Goal: Task Accomplishment & Management: Use online tool/utility

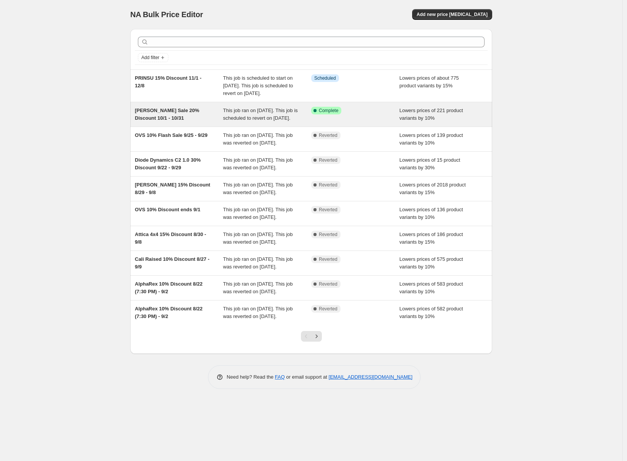
click at [168, 122] on div "[PERSON_NAME] Sale 20% Discount 10/1 - 10/31" at bounding box center [179, 114] width 88 height 15
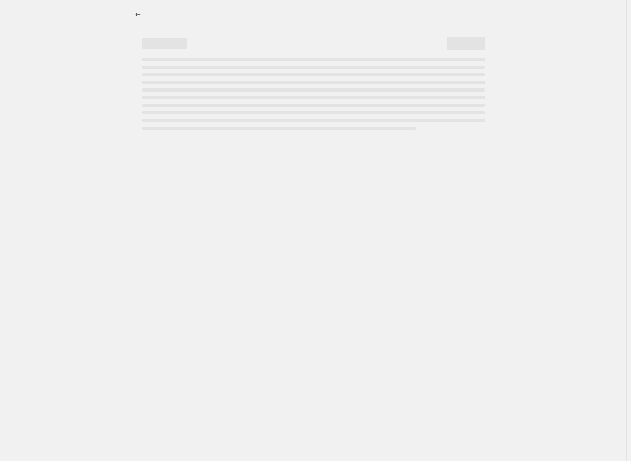
select select "percentage"
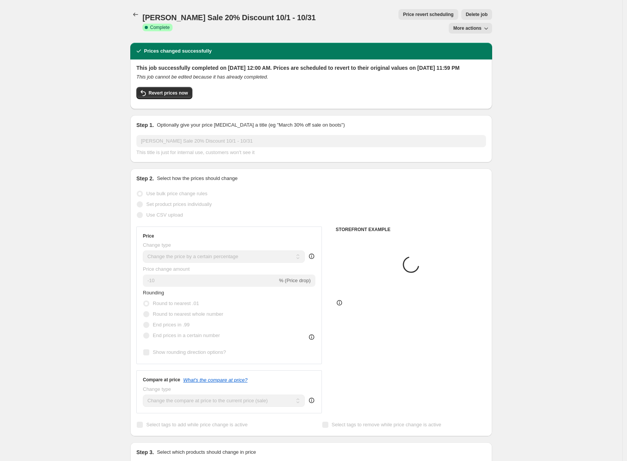
select select "collection"
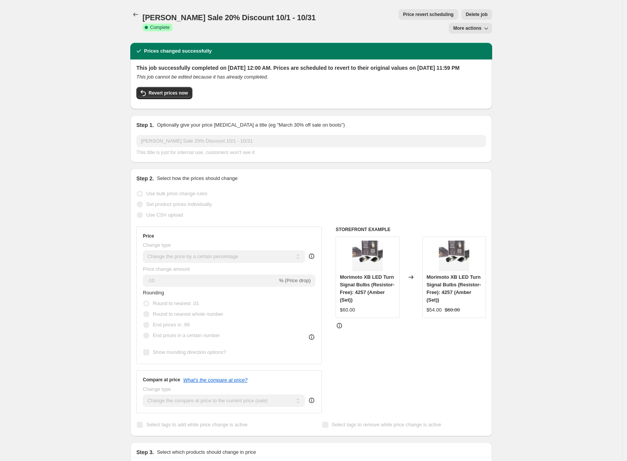
click at [403, 15] on span "Price revert scheduling" at bounding box center [428, 14] width 51 height 6
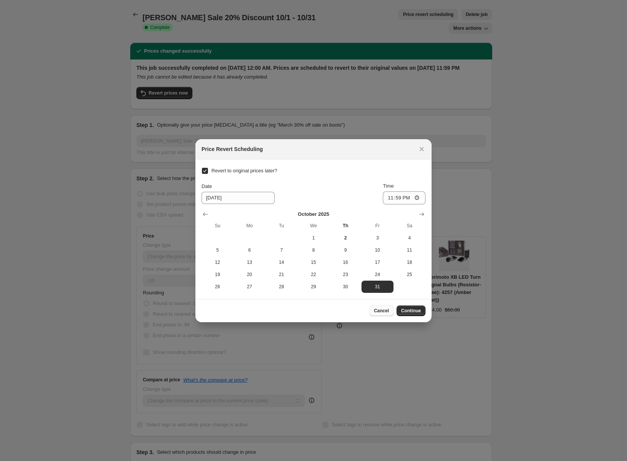
drag, startPoint x: 376, startPoint y: 302, endPoint x: 380, endPoint y: 305, distance: 4.6
click at [377, 302] on div "Cancel Continue" at bounding box center [313, 310] width 236 height 23
click at [381, 307] on button "Cancel" at bounding box center [382, 310] width 24 height 11
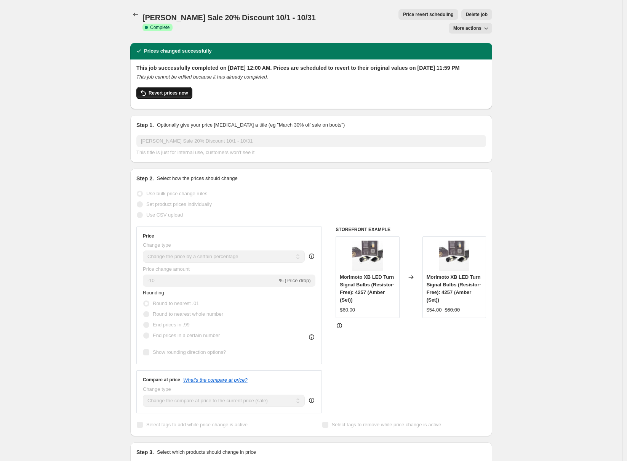
click at [173, 90] on span "Revert prices now" at bounding box center [168, 93] width 39 height 6
checkbox input "false"
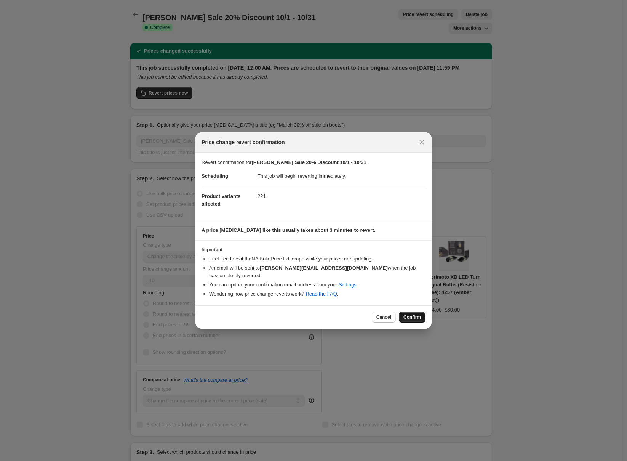
click at [412, 314] on span "Confirm" at bounding box center [413, 317] width 18 height 6
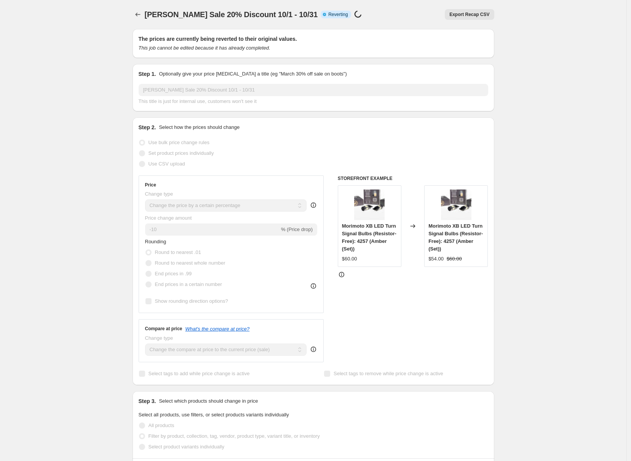
select select "percentage"
select select "collection"
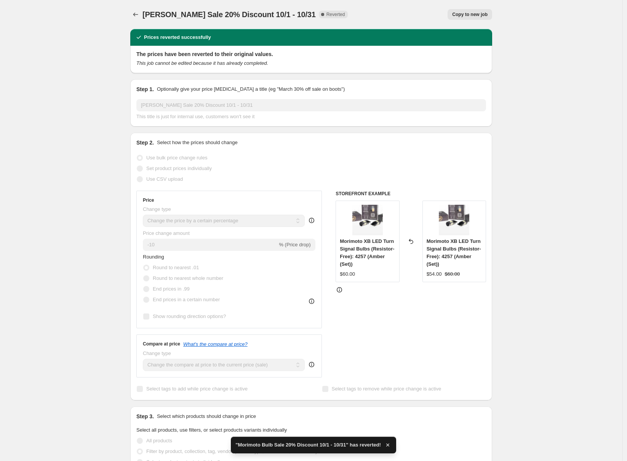
checkbox input "true"
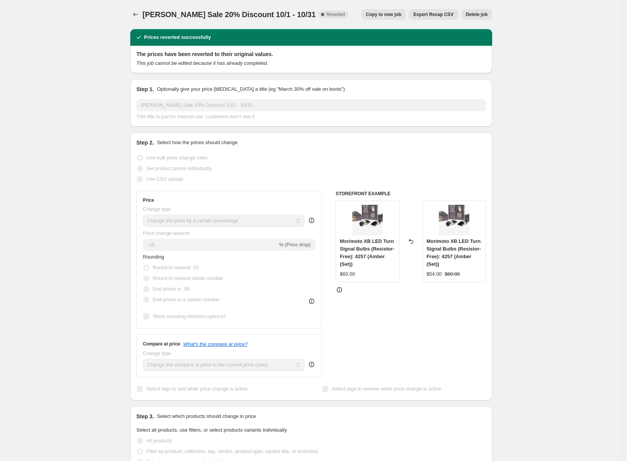
click at [386, 17] on span "Copy to new job" at bounding box center [383, 14] width 35 height 6
select select "percentage"
select select "collection"
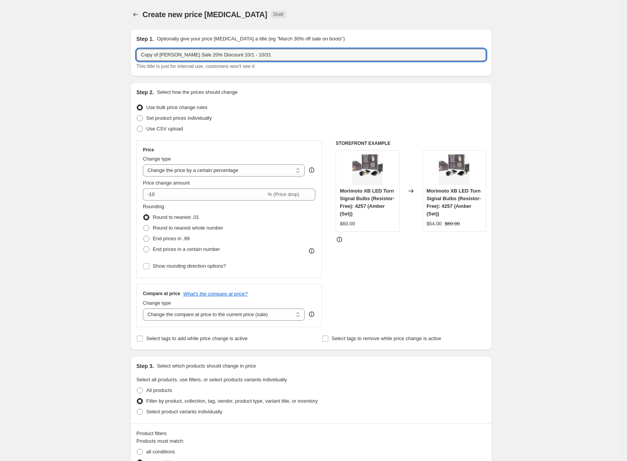
drag, startPoint x: 165, startPoint y: 52, endPoint x: 120, endPoint y: 53, distance: 44.2
click at [121, 53] on div "Create new price [MEDICAL_DATA]. This page is ready Create new price [MEDICAL_D…" at bounding box center [311, 430] width 623 height 860
type input "[PERSON_NAME] Sale 20% Discount 10/1 - 10/31"
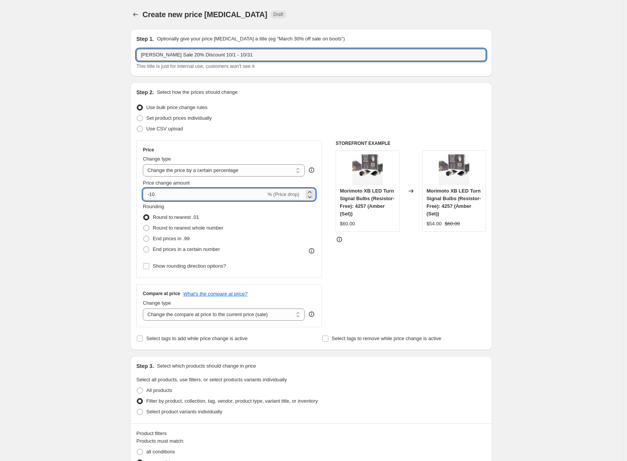
click at [249, 196] on input "-10" at bounding box center [204, 194] width 123 height 12
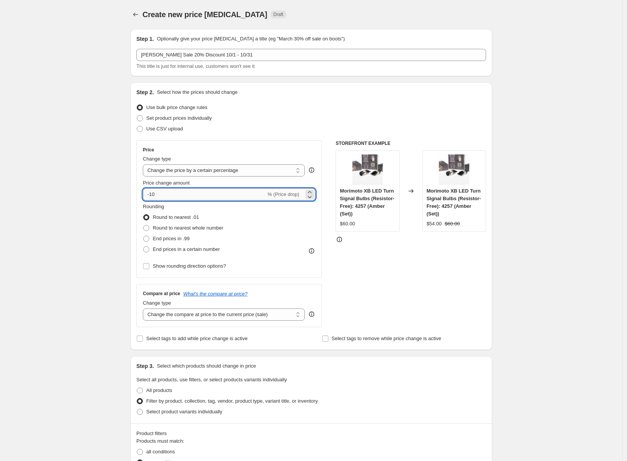
type input "-1"
type input "-30"
click at [413, 273] on div "STOREFRONT EXAMPLE [PERSON_NAME] XB LED Turn Signal Bulbs (Resistor-Free): 4257…" at bounding box center [411, 233] width 151 height 187
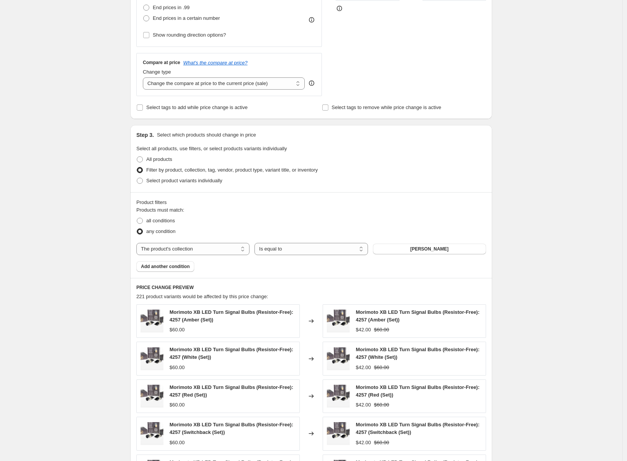
scroll to position [399, 0]
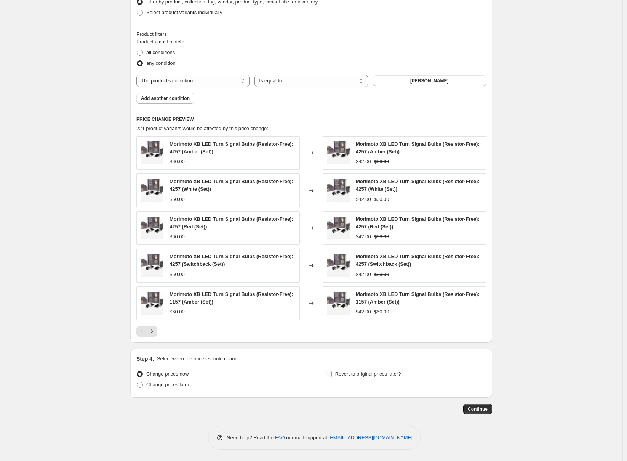
click at [401, 376] on span "Revert to original prices later?" at bounding box center [368, 374] width 66 height 6
click at [332, 376] on input "Revert to original prices later?" at bounding box center [329, 374] width 6 height 6
checkbox input "true"
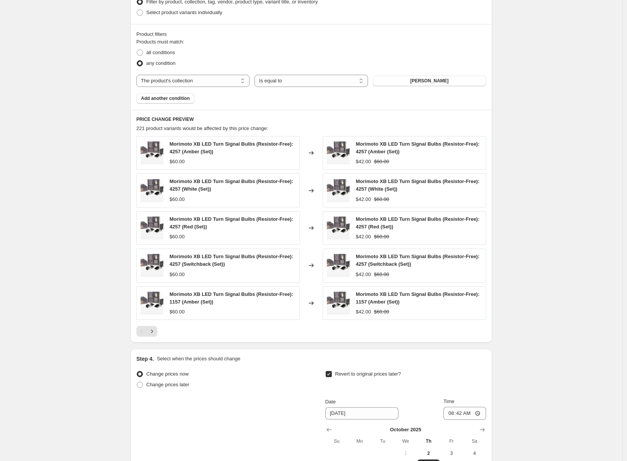
scroll to position [478, 0]
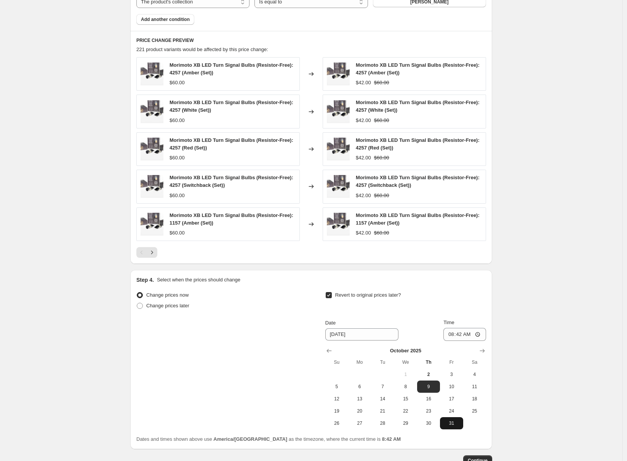
click at [453, 420] on span "31" at bounding box center [451, 423] width 17 height 6
type input "[DATE]"
click at [450, 335] on input "08:42" at bounding box center [465, 334] width 43 height 13
click at [455, 336] on input "23:42" at bounding box center [465, 334] width 43 height 13
type input "23:59"
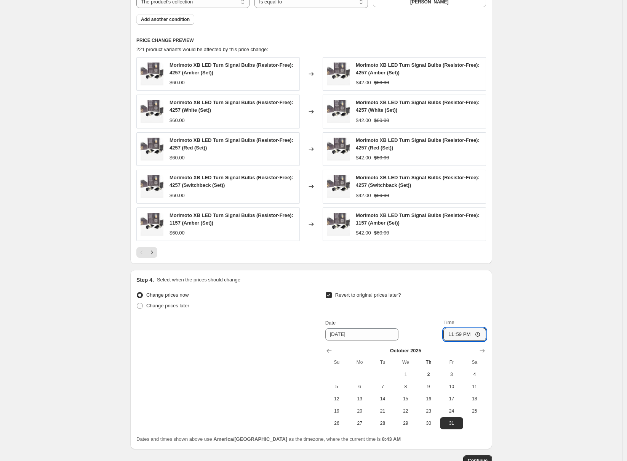
click at [540, 343] on div "Create new price [MEDICAL_DATA]. This page is ready Create new price [MEDICAL_D…" at bounding box center [311, 17] width 623 height 990
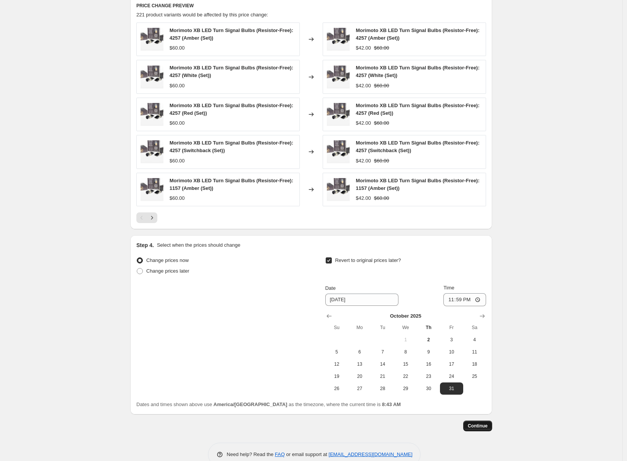
click at [489, 422] on button "Continue" at bounding box center [477, 425] width 29 height 11
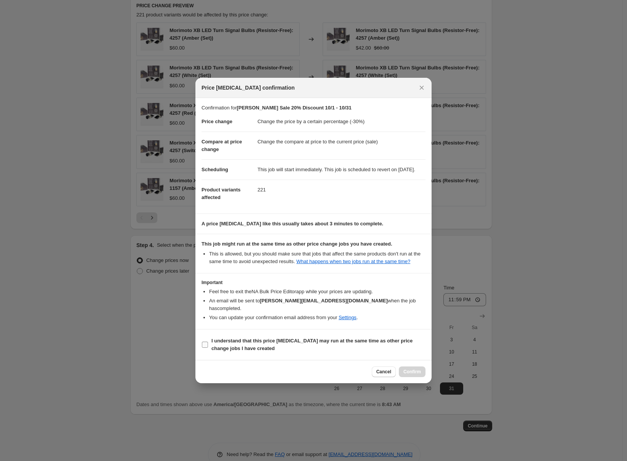
click at [348, 348] on span "I understand that this price [MEDICAL_DATA] may run at the same time as other p…" at bounding box center [318, 344] width 214 height 15
click at [208, 348] on input "I understand that this price [MEDICAL_DATA] may run at the same time as other p…" at bounding box center [205, 344] width 6 height 6
checkbox input "true"
click at [419, 372] on button "Confirm" at bounding box center [412, 371] width 27 height 11
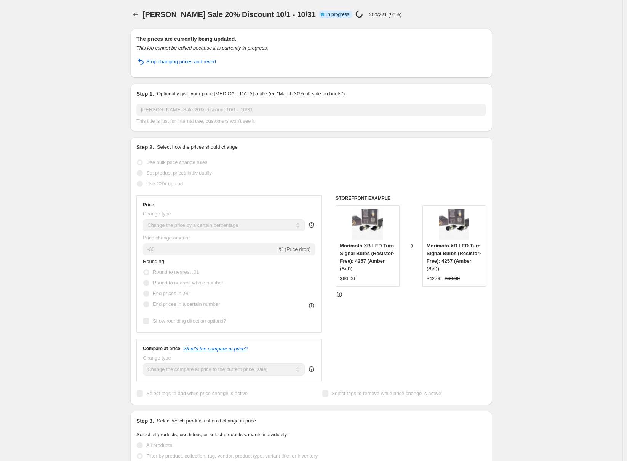
select select "percentage"
select select "collection"
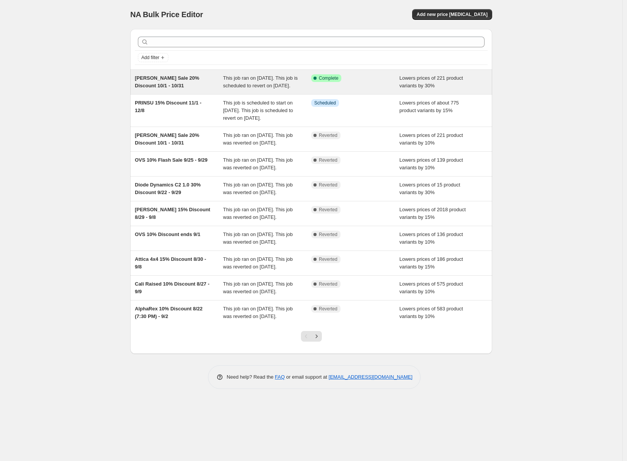
click at [176, 87] on span "[PERSON_NAME] Sale 20% Discount 10/1 - 10/31" at bounding box center [167, 81] width 64 height 13
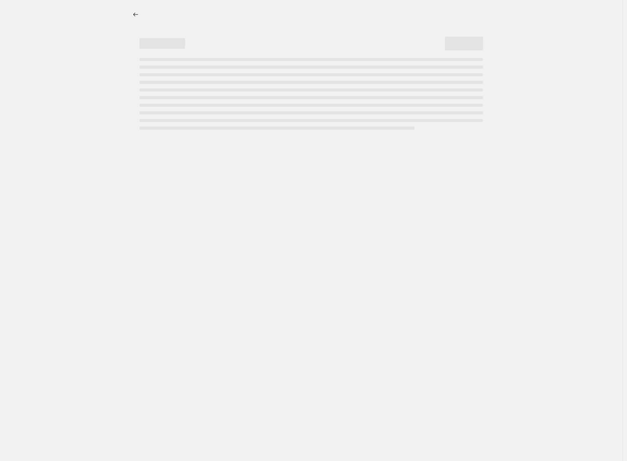
select select "percentage"
select select "collection"
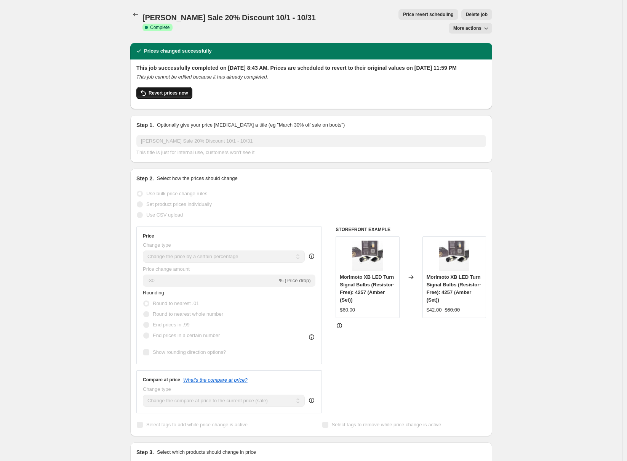
click at [174, 90] on span "Revert prices now" at bounding box center [168, 93] width 39 height 6
checkbox input "false"
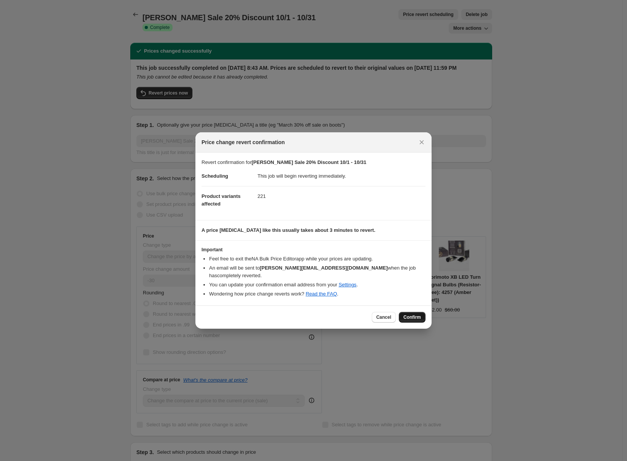
click at [422, 313] on button "Confirm" at bounding box center [412, 317] width 27 height 11
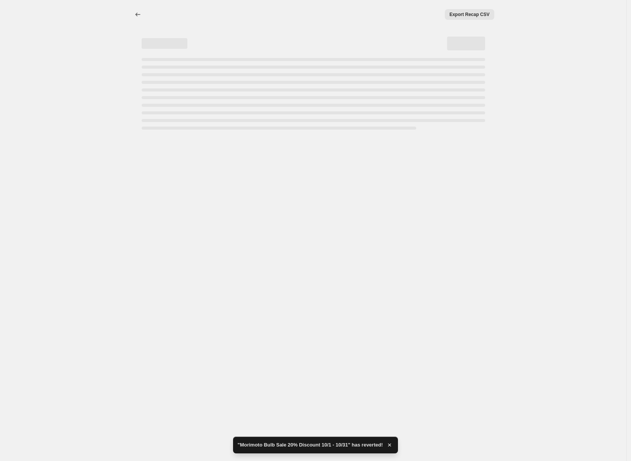
select select "percentage"
select select "collection"
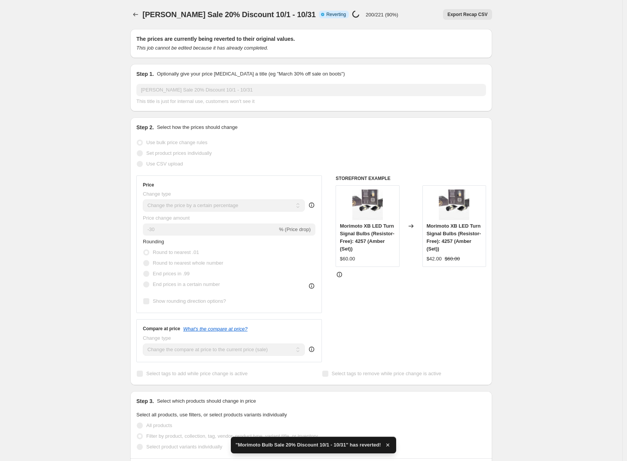
checkbox input "true"
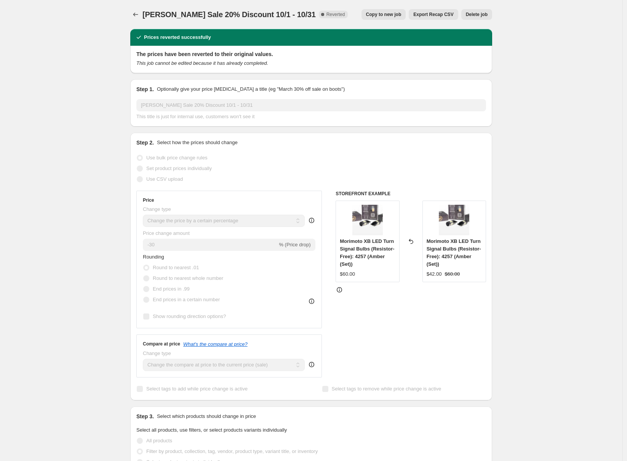
click at [389, 12] on span "Copy to new job" at bounding box center [383, 14] width 35 height 6
select select "percentage"
select select "collection"
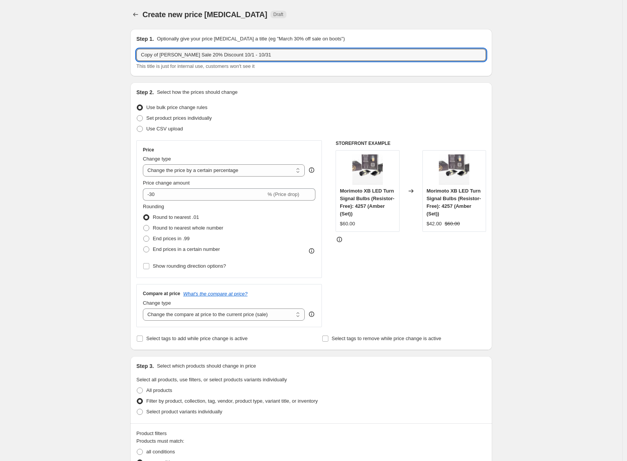
drag, startPoint x: 164, startPoint y: 56, endPoint x: 125, endPoint y: 54, distance: 39.3
click at [125, 54] on div "Create new price change job. This page is ready Create new price change job Dra…" at bounding box center [311, 430] width 380 height 860
type input "[PERSON_NAME] Sale 20% Discount 10/1 - 10/31"
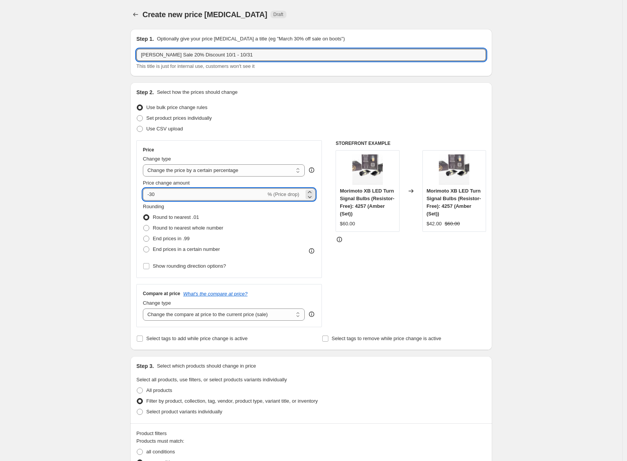
click at [179, 197] on input "-30" at bounding box center [204, 194] width 123 height 12
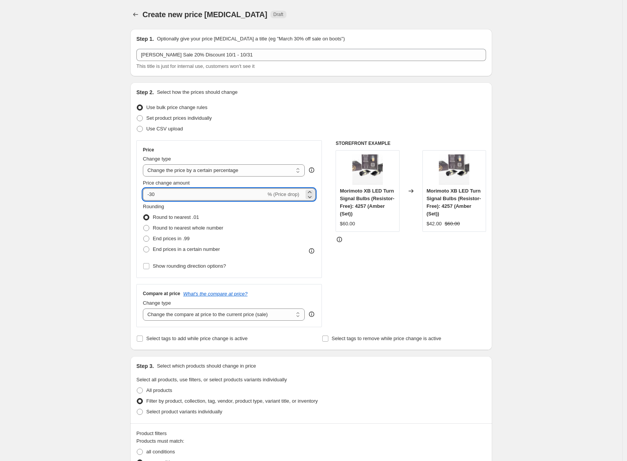
type input "-3"
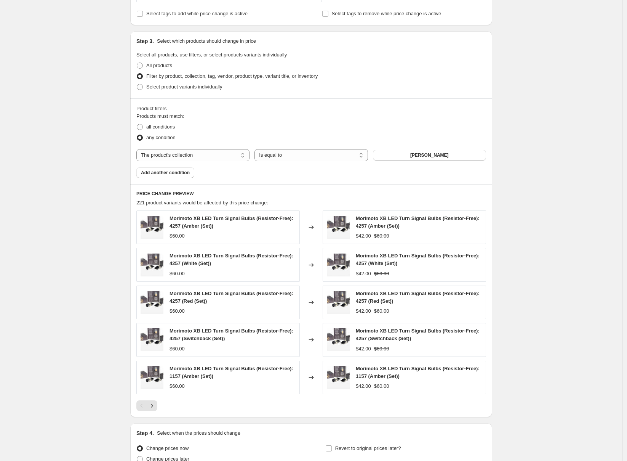
scroll to position [399, 0]
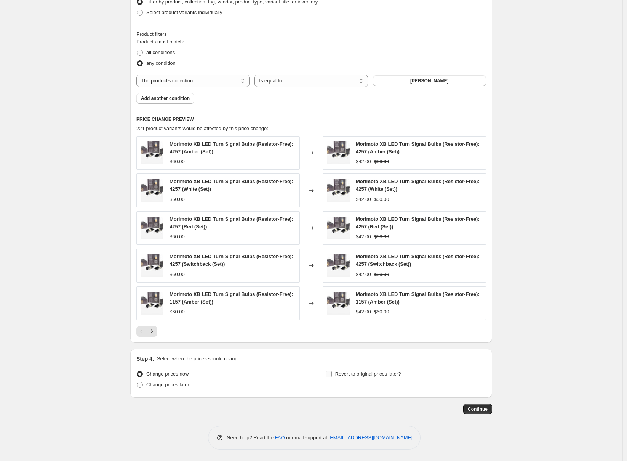
type input "-20"
click at [399, 373] on span "Revert to original prices later?" at bounding box center [368, 374] width 66 height 6
click at [332, 373] on input "Revert to original prices later?" at bounding box center [329, 374] width 6 height 6
checkbox input "true"
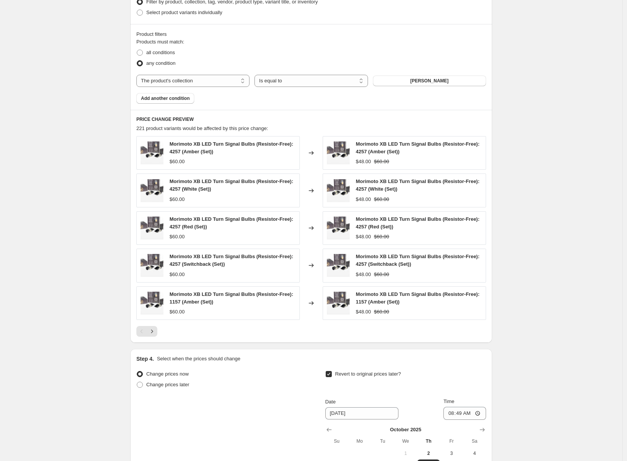
scroll to position [529, 0]
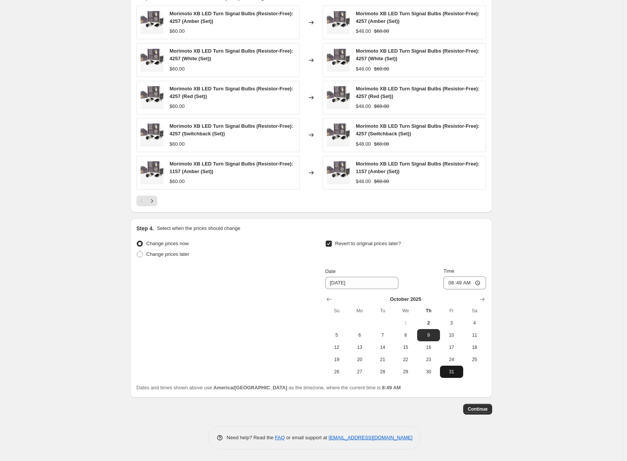
click at [455, 369] on span "31" at bounding box center [451, 371] width 17 height 6
type input "[DATE]"
click at [449, 277] on input "08:49" at bounding box center [465, 282] width 43 height 13
type input "23:59"
click at [483, 408] on span "Continue" at bounding box center [478, 409] width 20 height 6
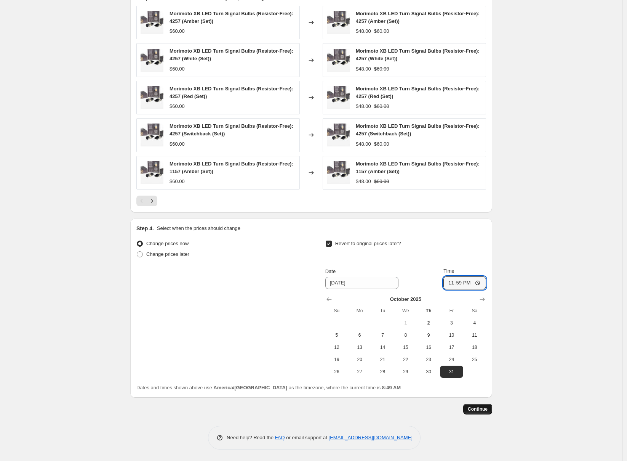
scroll to position [0, 0]
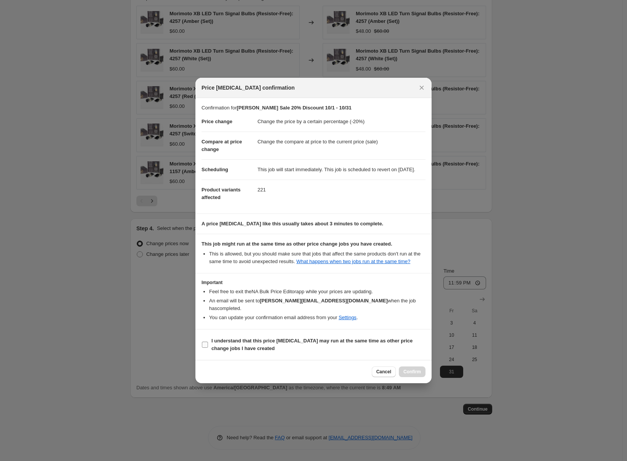
click at [323, 350] on span "I understand that this price [MEDICAL_DATA] may run at the same time as other p…" at bounding box center [318, 344] width 214 height 15
click at [208, 348] on input "I understand that this price [MEDICAL_DATA] may run at the same time as other p…" at bounding box center [205, 344] width 6 height 6
checkbox input "true"
click at [421, 375] on button "Confirm" at bounding box center [412, 371] width 27 height 11
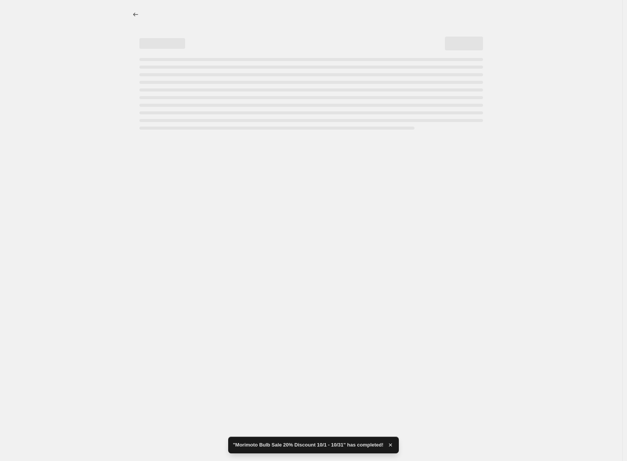
select select "percentage"
select select "collection"
